Goal: Check status: Check status

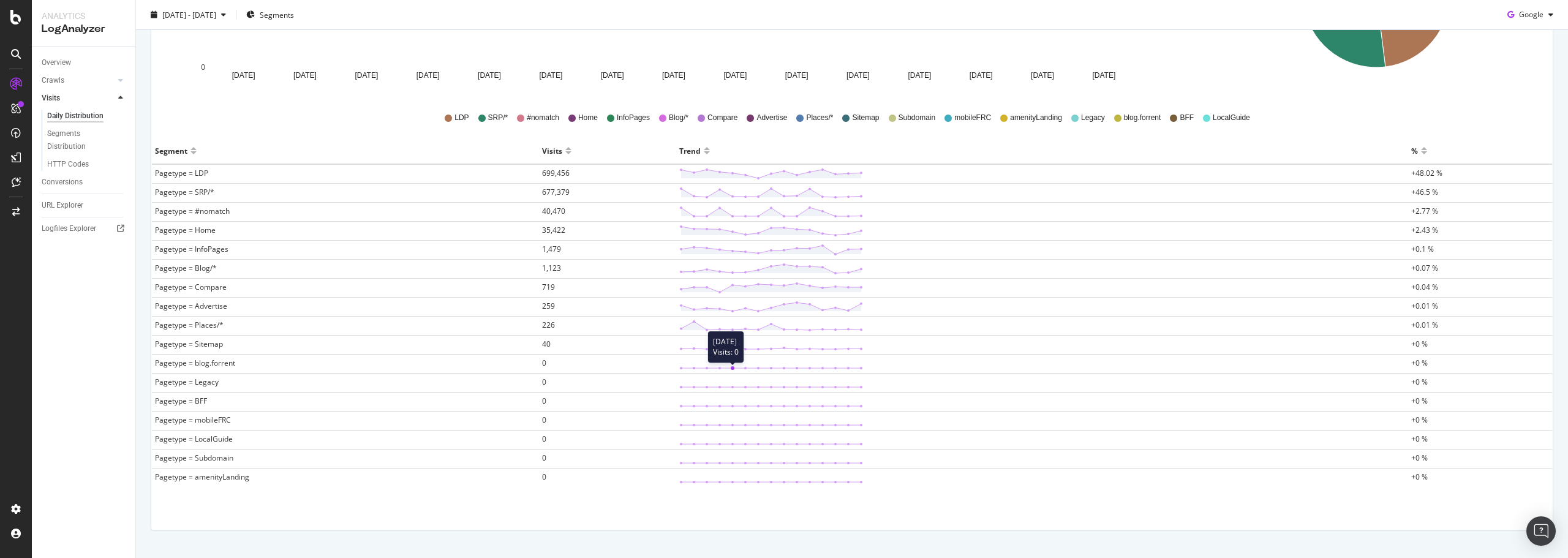
scroll to position [337, 0]
